Goal: Task Accomplishment & Management: Use online tool/utility

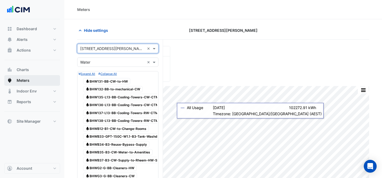
scroll to position [278, 0]
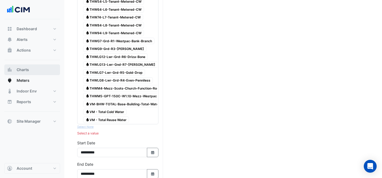
click at [38, 72] on button "Charts" at bounding box center [32, 70] width 56 height 11
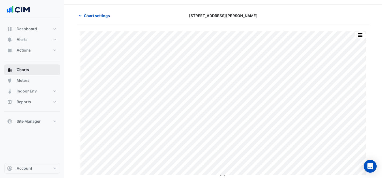
scroll to position [15, 0]
type input "**********"
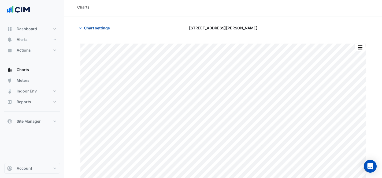
scroll to position [0, 0]
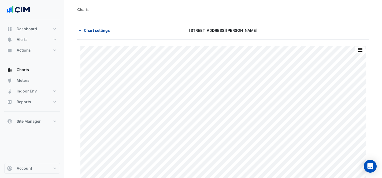
click at [102, 30] on span "Chart settings" at bounding box center [97, 31] width 26 height 6
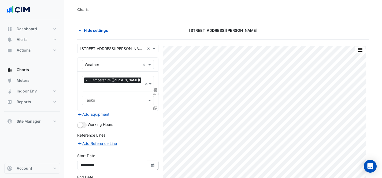
click at [134, 52] on div "× [STREET_ADDRESS][PERSON_NAME] ×" at bounding box center [117, 48] width 81 height 9
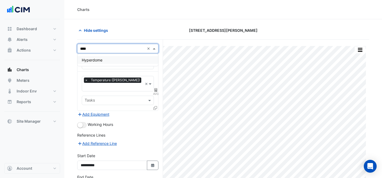
type input "*****"
click at [116, 60] on div "Hyperdome" at bounding box center [117, 60] width 81 height 8
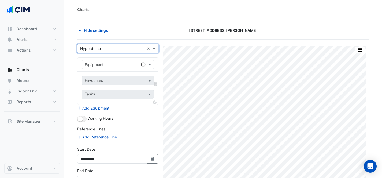
click at [114, 65] on input "text" at bounding box center [112, 65] width 55 height 6
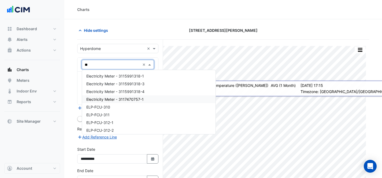
type input "***"
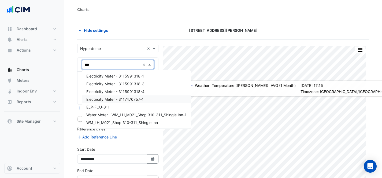
click at [134, 97] on span "Electricity Meter - 3117470757-1" at bounding box center [114, 99] width 57 height 5
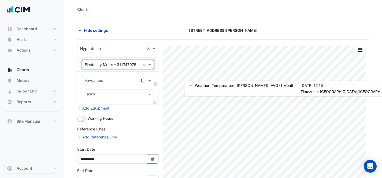
click at [119, 80] on input "text" at bounding box center [112, 81] width 54 height 6
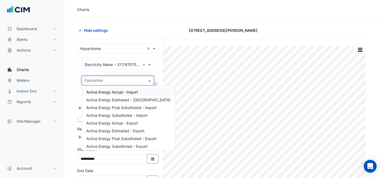
click at [134, 93] on span "Active Energy Actual - Import" at bounding box center [112, 92] width 52 height 5
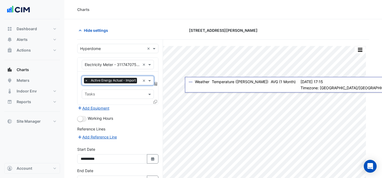
click at [156, 85] on icon at bounding box center [155, 84] width 3 height 4
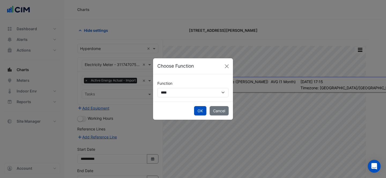
click at [186, 98] on div "**********" at bounding box center [193, 87] width 80 height 27
click at [185, 96] on select "**********" at bounding box center [192, 92] width 71 height 9
click at [203, 113] on button "OK" at bounding box center [200, 110] width 12 height 9
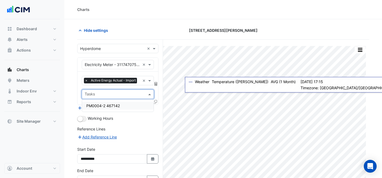
click at [136, 92] on input "text" at bounding box center [115, 95] width 60 height 6
click at [151, 93] on span at bounding box center [150, 95] width 7 height 6
click at [156, 101] on icon at bounding box center [155, 102] width 4 height 4
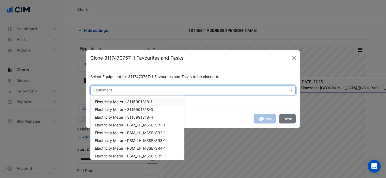
click at [221, 92] on input "text" at bounding box center [189, 91] width 193 height 6
click at [159, 99] on div "Electricity Meter - 3115991318-1" at bounding box center [137, 102] width 93 height 8
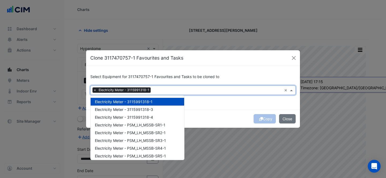
click at [157, 107] on div "Electricity Meter - 3115991318-3" at bounding box center [137, 110] width 93 height 8
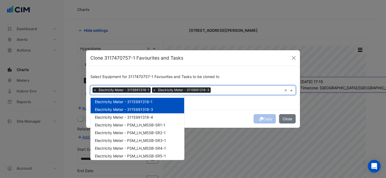
click at [159, 113] on div "Electricity Meter - 3115991318-3" at bounding box center [137, 110] width 93 height 8
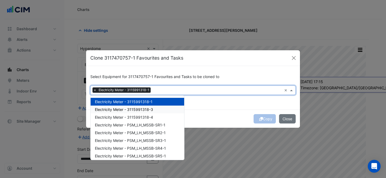
click at [159, 109] on div "Electricity Meter - 3115991318-3" at bounding box center [137, 110] width 93 height 8
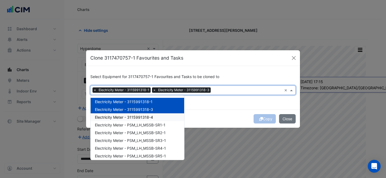
click at [163, 117] on div "Electricity Meter - 3115991318-4" at bounding box center [137, 118] width 93 height 8
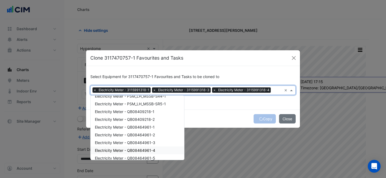
scroll to position [23, 0]
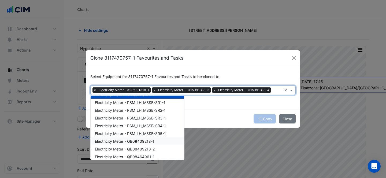
click at [161, 145] on div "Electricity Meter - QB08409218-1" at bounding box center [137, 142] width 93 height 8
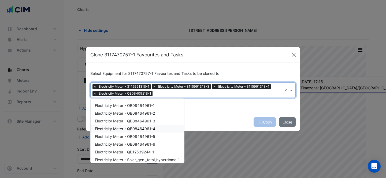
scroll to position [48, 0]
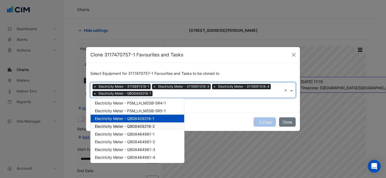
click at [153, 127] on span "Electricity Meter - QB08409218-2" at bounding box center [125, 126] width 60 height 5
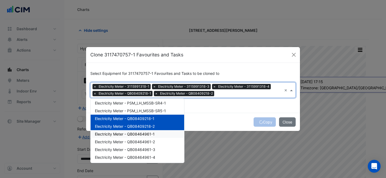
click at [155, 132] on div "Electricity Meter - QB08464961-1" at bounding box center [137, 134] width 93 height 8
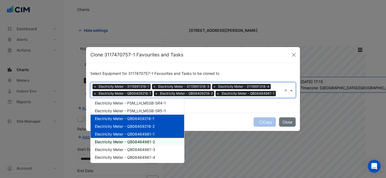
click at [156, 140] on div "Electricity Meter - QB08464961-2" at bounding box center [137, 142] width 93 height 8
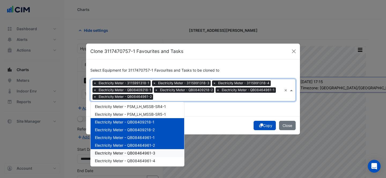
click at [155, 152] on span "Electricity Meter - QB08464961-3" at bounding box center [125, 153] width 60 height 5
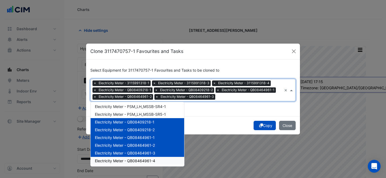
click at [159, 161] on div "Electricity Meter - QB08464961-4" at bounding box center [137, 161] width 93 height 8
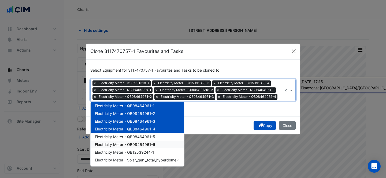
scroll to position [82, 0]
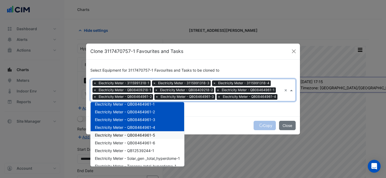
click at [156, 137] on div "Electricity Meter - QB08464961-5" at bounding box center [137, 136] width 93 height 8
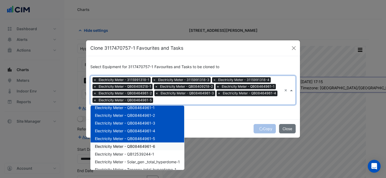
click at [161, 148] on div "Electricity Meter - QB08464961-6" at bounding box center [137, 147] width 93 height 8
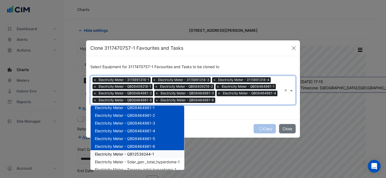
click at [162, 151] on div "Electricity Meter - QB12539244-1" at bounding box center [137, 155] width 93 height 8
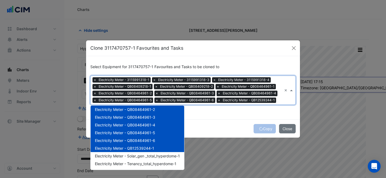
scroll to position [0, 0]
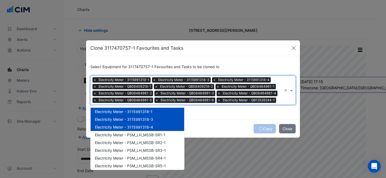
click at [263, 115] on div "Select Equipment for 3117470757-1 Favourites and Tasks to be cloned to × Electr…" at bounding box center [193, 88] width 214 height 64
click at [289, 89] on span at bounding box center [292, 91] width 7 height 6
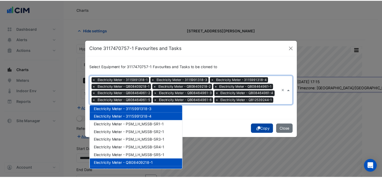
scroll to position [19, 0]
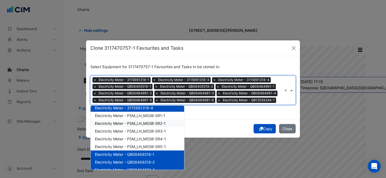
click at [247, 113] on div "Select Equipment for 3117470757-1 Favourites and Tasks to be cloned to × Electr…" at bounding box center [193, 88] width 214 height 64
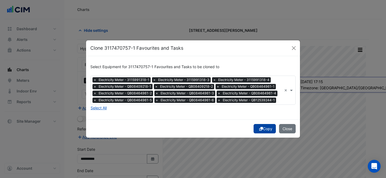
click at [263, 128] on button "Copy" at bounding box center [264, 128] width 22 height 9
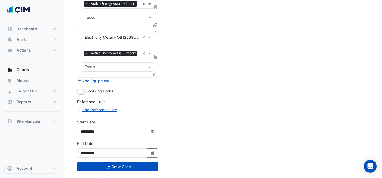
scroll to position [630, 0]
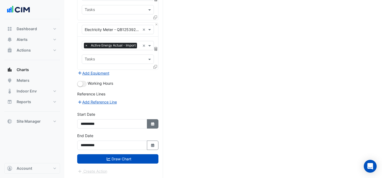
click at [153, 123] on icon "button" at bounding box center [152, 123] width 3 height 3
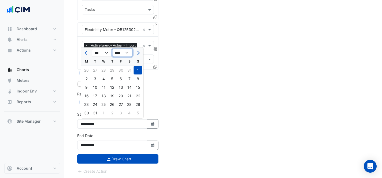
click at [126, 54] on select "**** **** **** **** **** **** **** **** **** **** **** **** ****" at bounding box center [122, 53] width 20 height 8
select select "****"
click at [102, 55] on select "*** *** *** *** *** *** *** ***" at bounding box center [102, 53] width 20 height 8
select select "*"
click at [140, 70] on div "1" at bounding box center [138, 70] width 9 height 9
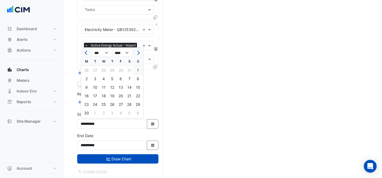
type input "**********"
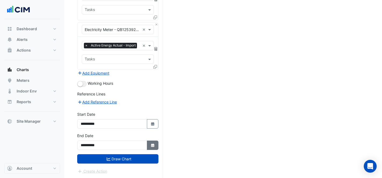
click at [153, 146] on icon "button" at bounding box center [152, 145] width 3 height 3
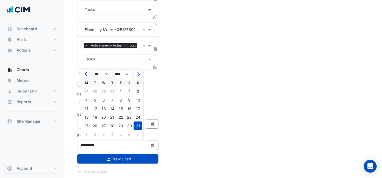
click at [86, 76] on button "Previous month" at bounding box center [86, 74] width 6 height 9
select select "*"
click at [85, 135] on div "30" at bounding box center [86, 134] width 9 height 9
type input "**********"
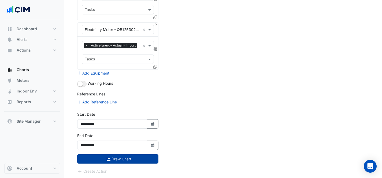
click at [113, 156] on button "Draw Chart" at bounding box center [117, 159] width 81 height 9
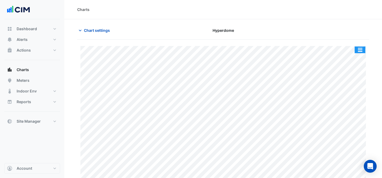
click at [359, 52] on button "button" at bounding box center [359, 50] width 11 height 7
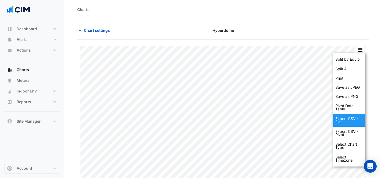
click at [348, 122] on div "Export CSV - Flat" at bounding box center [349, 120] width 32 height 13
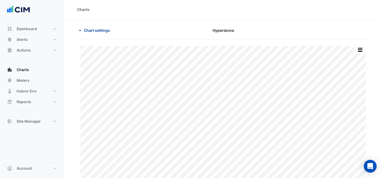
click at [91, 30] on span "Chart settings" at bounding box center [97, 31] width 26 height 6
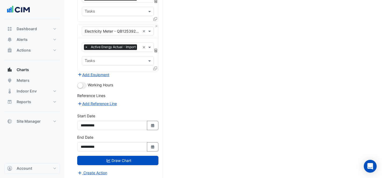
scroll to position [630, 0]
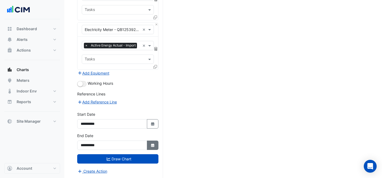
click at [152, 146] on icon "Select Date" at bounding box center [152, 146] width 5 height 4
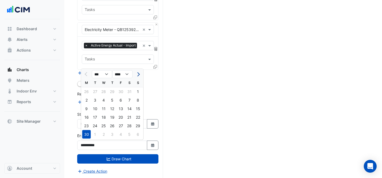
click at [135, 73] on button "Next month" at bounding box center [137, 74] width 6 height 9
select select "*"
click at [114, 125] on div "31" at bounding box center [112, 126] width 9 height 9
type input "**********"
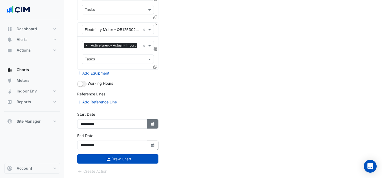
click at [151, 124] on icon "button" at bounding box center [152, 123] width 3 height 3
select select "*"
select select "****"
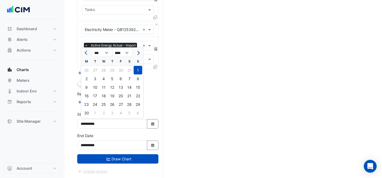
click at [138, 54] on span "Next month" at bounding box center [138, 53] width 4 height 4
select select "*"
click at [94, 70] on div "1" at bounding box center [95, 70] width 9 height 9
type input "**********"
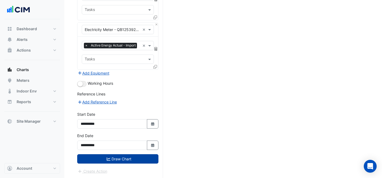
click at [115, 161] on button "Draw Chart" at bounding box center [117, 159] width 81 height 9
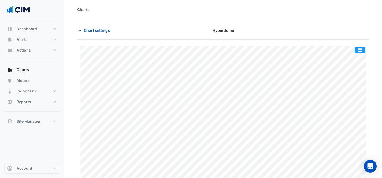
click at [360, 47] on button "button" at bounding box center [359, 50] width 11 height 7
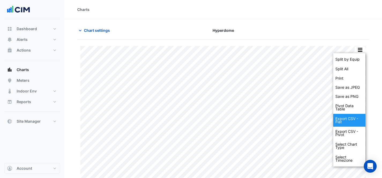
click at [353, 122] on div "Export CSV - Flat" at bounding box center [349, 120] width 32 height 13
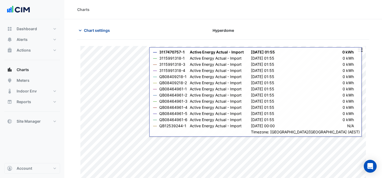
click at [91, 33] on span "Chart settings" at bounding box center [97, 31] width 26 height 6
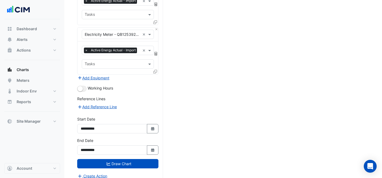
scroll to position [630, 0]
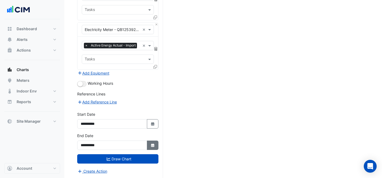
click at [152, 148] on button "Select Date" at bounding box center [153, 145] width 12 height 9
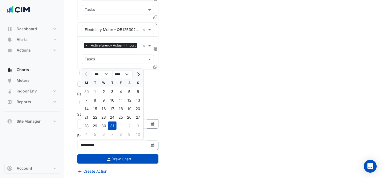
click at [138, 74] on span "Next month" at bounding box center [138, 74] width 4 height 4
select select "*"
click at [138, 125] on div "31" at bounding box center [138, 126] width 9 height 9
type input "**********"
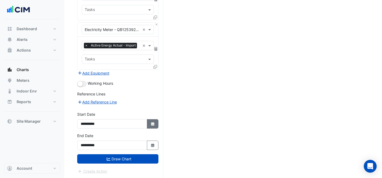
click at [150, 125] on button "Select Date" at bounding box center [153, 123] width 12 height 9
select select "*"
select select "****"
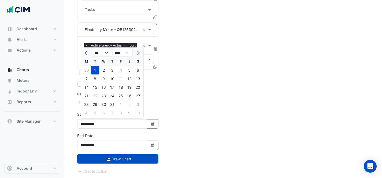
click at [137, 53] on span "Next month" at bounding box center [138, 53] width 4 height 4
select select "*"
click at [122, 70] on div "1" at bounding box center [121, 70] width 9 height 9
type input "**********"
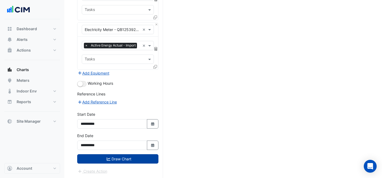
click at [121, 161] on button "Draw Chart" at bounding box center [117, 159] width 81 height 9
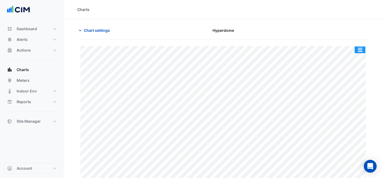
click at [361, 48] on button "button" at bounding box center [359, 50] width 11 height 7
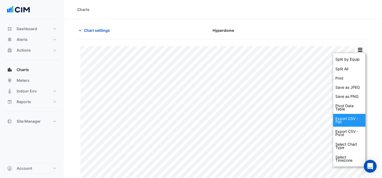
click at [355, 118] on div "Export CSV - Flat" at bounding box center [349, 120] width 32 height 13
